Goal: Check status: Check status

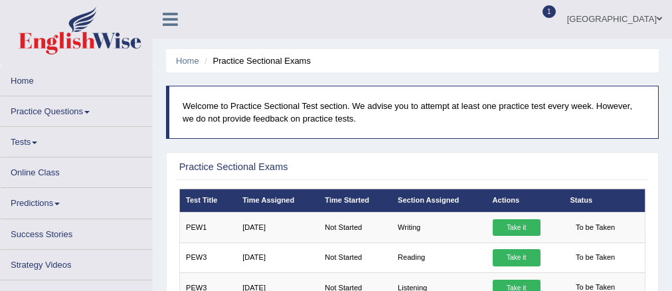
click at [37, 141] on span at bounding box center [34, 142] width 5 height 3
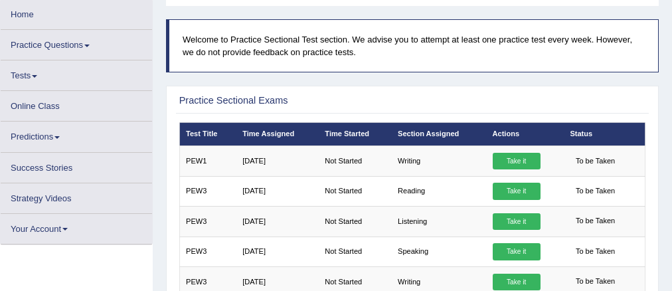
click at [41, 80] on link "Tests" at bounding box center [76, 73] width 151 height 26
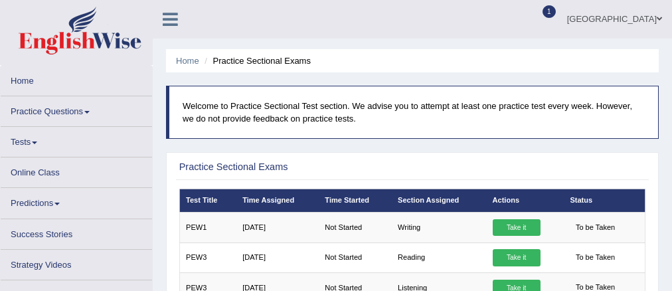
click at [41, 146] on link "Tests" at bounding box center [76, 140] width 151 height 26
click at [38, 140] on link "Tests" at bounding box center [76, 140] width 151 height 26
click at [40, 142] on link "Tests" at bounding box center [76, 140] width 151 height 26
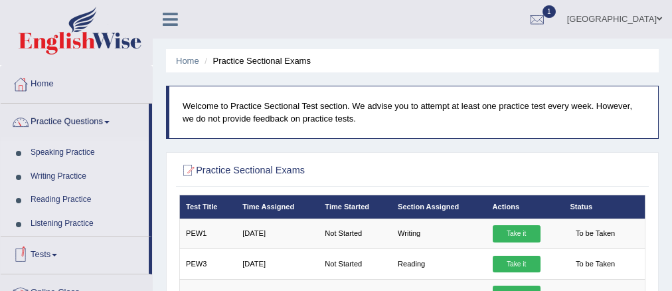
click at [57, 254] on span at bounding box center [54, 255] width 5 height 3
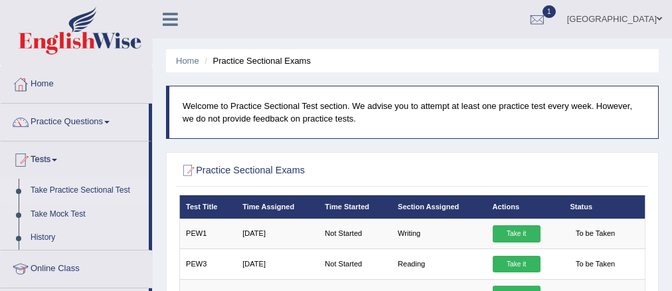
click at [96, 190] on link "Take Practice Sectional Test" at bounding box center [87, 191] width 124 height 24
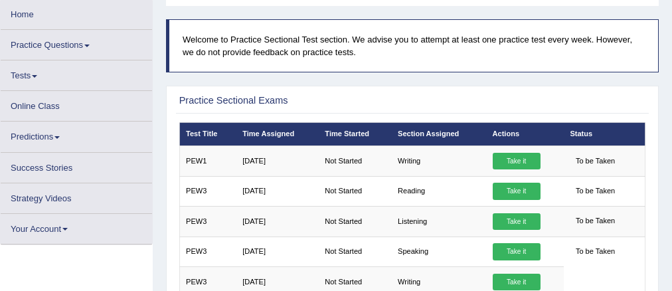
click at [37, 79] on link "Tests" at bounding box center [76, 73] width 151 height 26
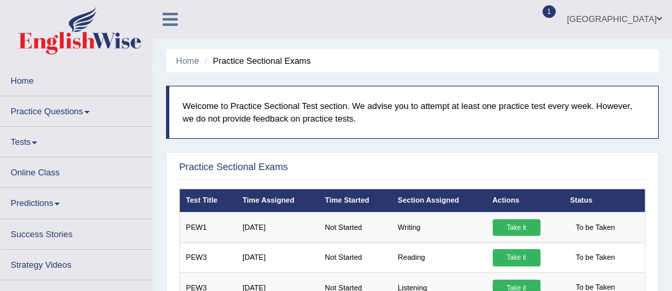
click at [37, 145] on link "Tests" at bounding box center [76, 140] width 151 height 26
click at [37, 144] on link "Tests" at bounding box center [76, 140] width 151 height 26
click at [37, 143] on span at bounding box center [34, 142] width 5 height 3
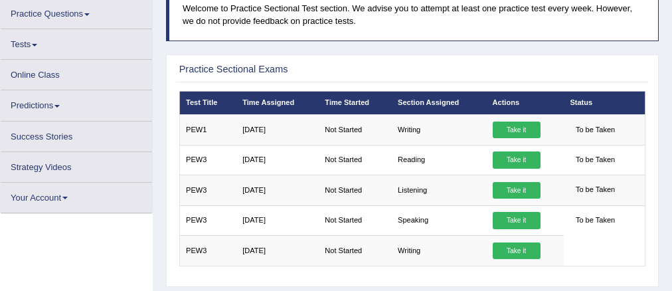
scroll to position [66, 0]
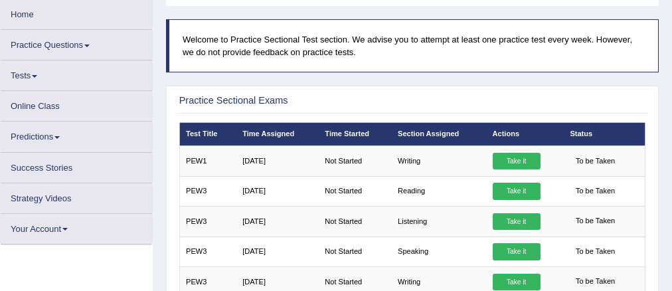
click at [38, 78] on link "Tests" at bounding box center [76, 73] width 151 height 26
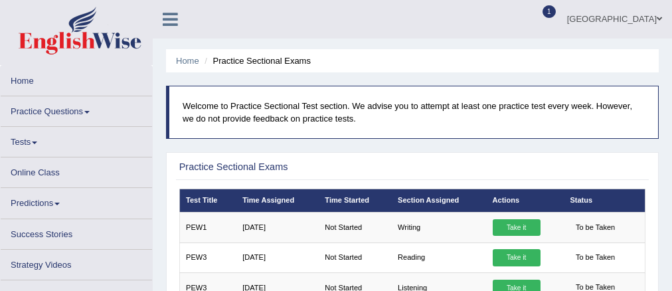
click at [37, 145] on link "Tests" at bounding box center [76, 140] width 151 height 26
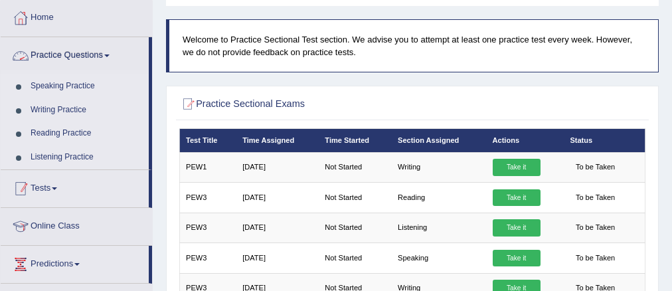
scroll to position [133, 0]
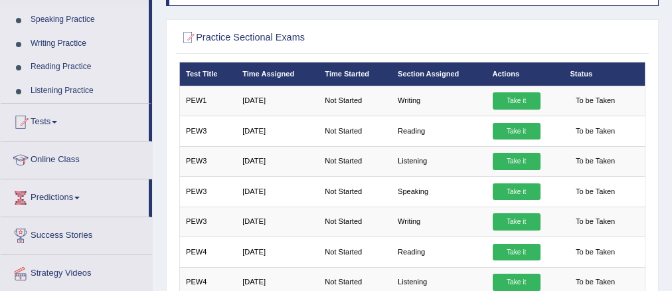
click at [60, 127] on link "Tests" at bounding box center [75, 120] width 148 height 33
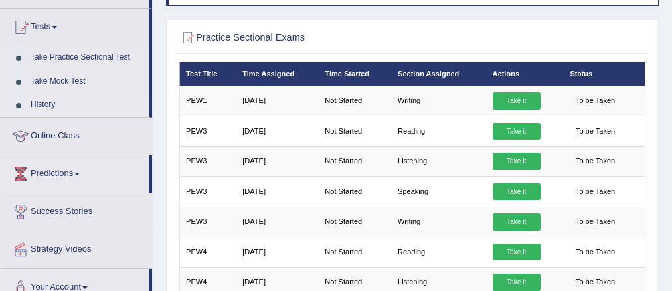
click at [56, 104] on link "History" at bounding box center [87, 105] width 124 height 24
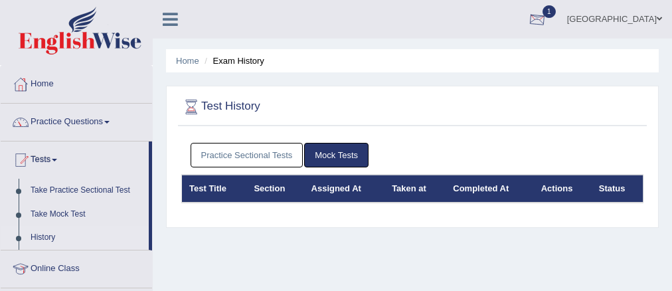
click at [547, 22] on div at bounding box center [537, 20] width 20 height 20
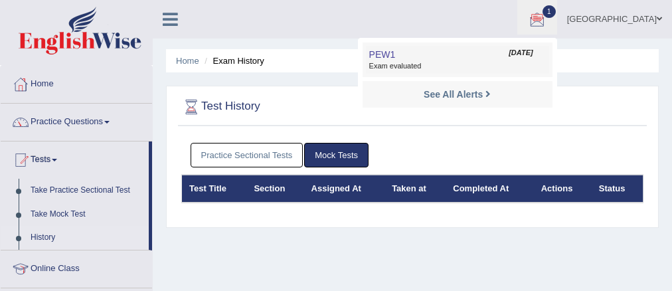
click at [511, 62] on span "Exam evaluated" at bounding box center [457, 66] width 177 height 11
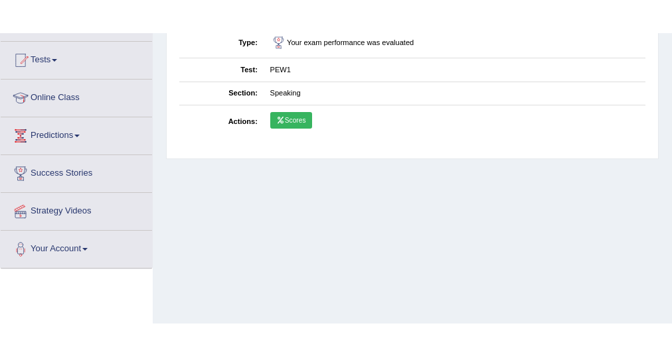
scroll to position [66, 0]
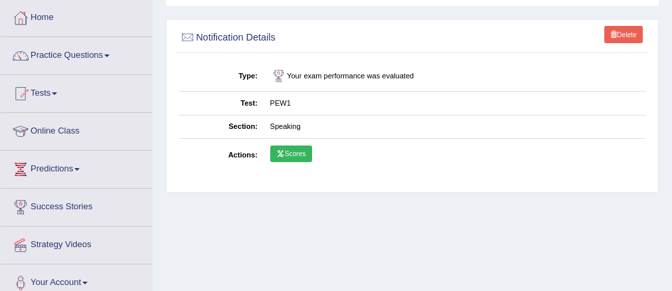
click at [289, 155] on link "Scores" at bounding box center [291, 153] width 42 height 17
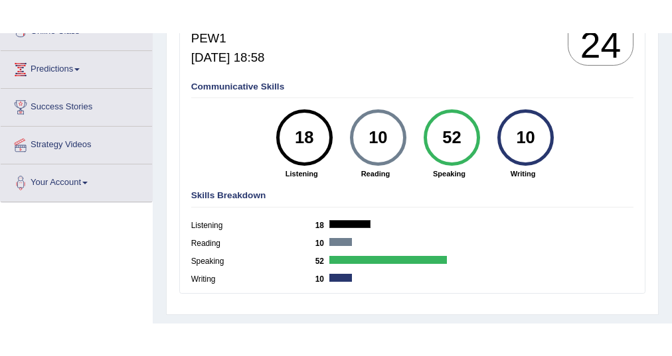
scroll to position [133, 0]
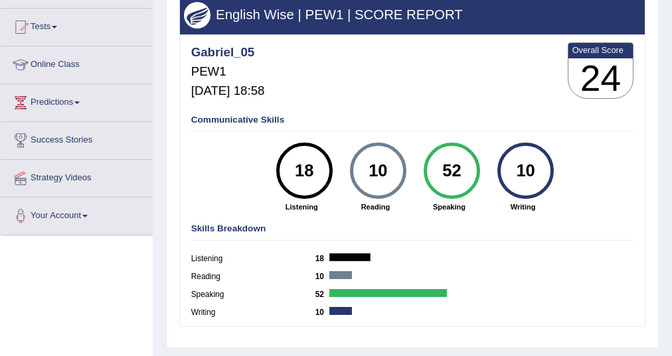
click at [171, 147] on div "Scores on PEW1 » speaking English Wise | PEW1 | SCORE REPORT Gabriel_05 PEW1 [D…" at bounding box center [412, 151] width 492 height 396
